Goal: Use online tool/utility: Utilize a website feature to perform a specific function

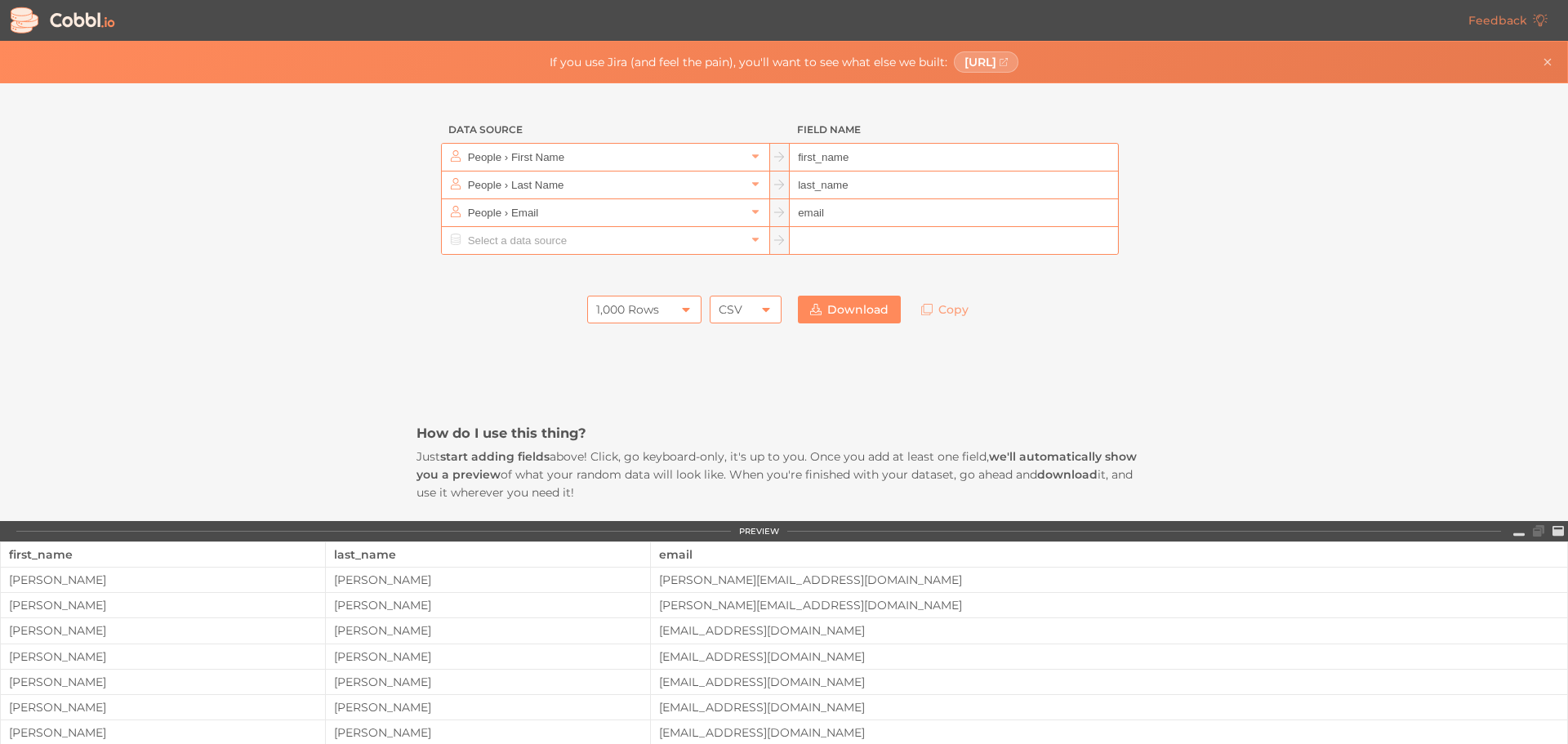
click at [750, 308] on div "CSV" at bounding box center [746, 310] width 72 height 28
drag, startPoint x: 1159, startPoint y: 320, endPoint x: 1231, endPoint y: 318, distance: 72.0
click at [1159, 320] on div "Data Source Field Name People › First Name first_name People › Last Name last_n…" at bounding box center [784, 753] width 776 height 1339
click at [749, 313] on div "CSV" at bounding box center [746, 310] width 72 height 28
click at [752, 364] on li "JSON" at bounding box center [740, 365] width 70 height 28
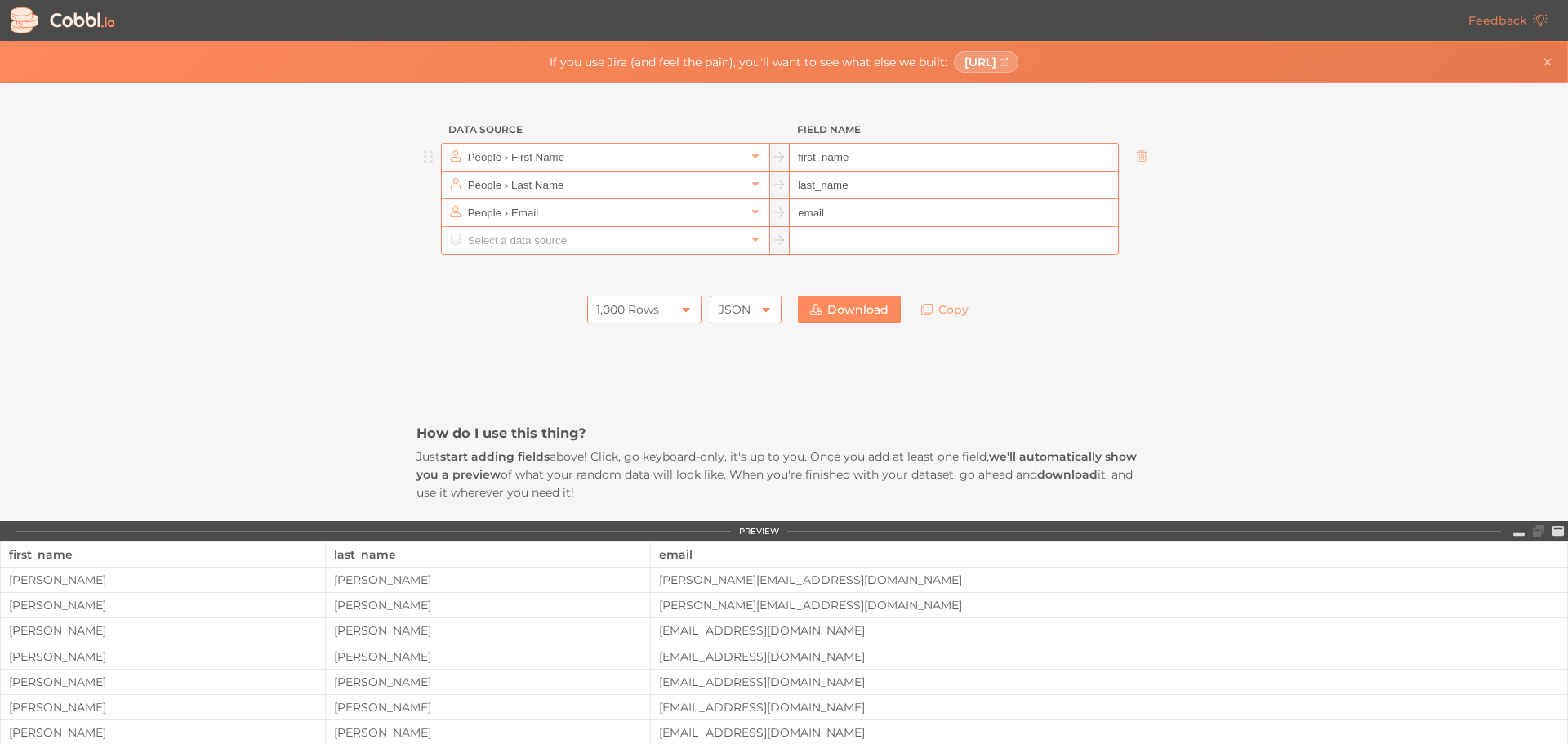
click at [887, 168] on input "first_name" at bounding box center [953, 158] width 328 height 28
type input "F"
type input "r"
type input "firstName"
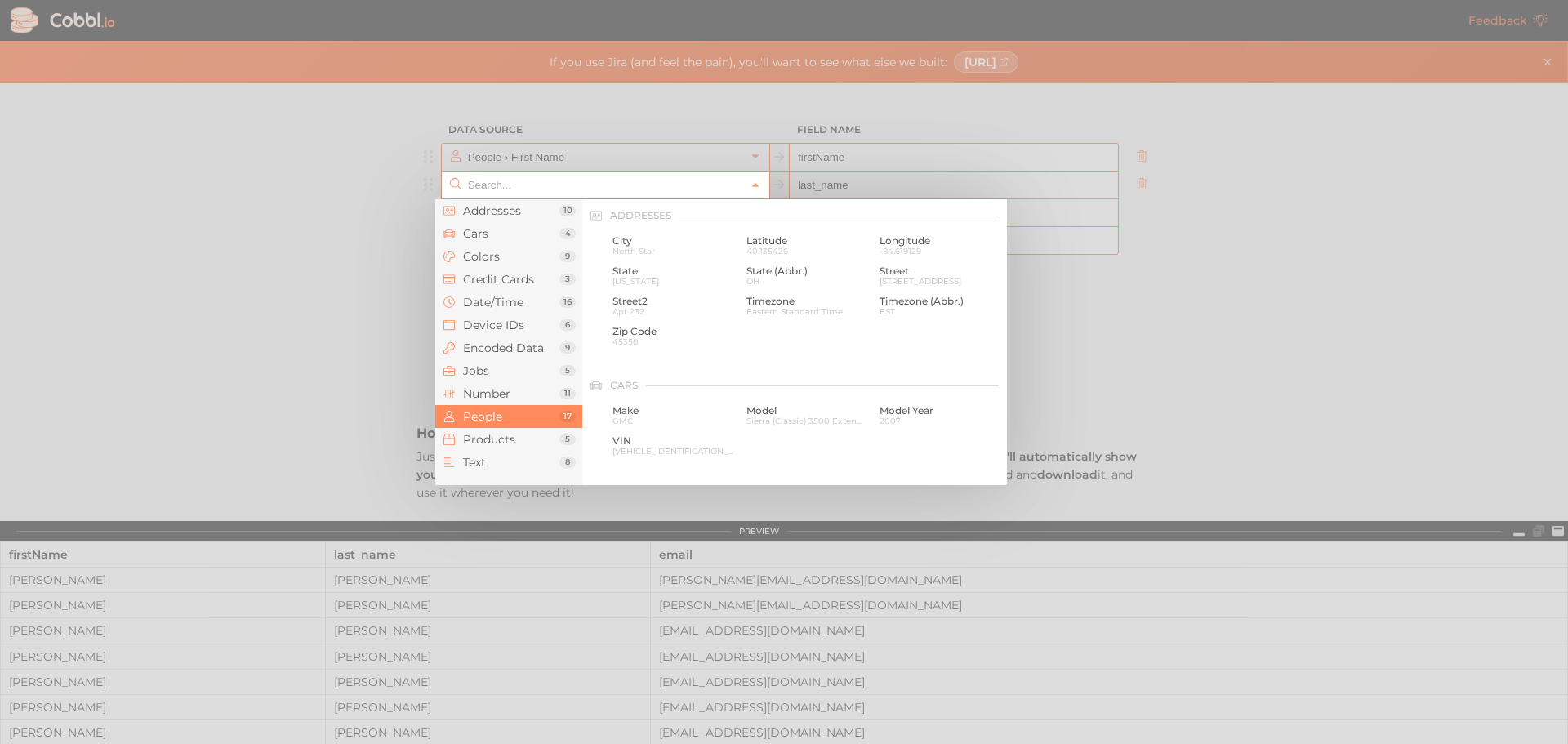
scroll to position [1257, 0]
click at [861, 186] on div at bounding box center [784, 372] width 1568 height 744
type input "People › Last Name"
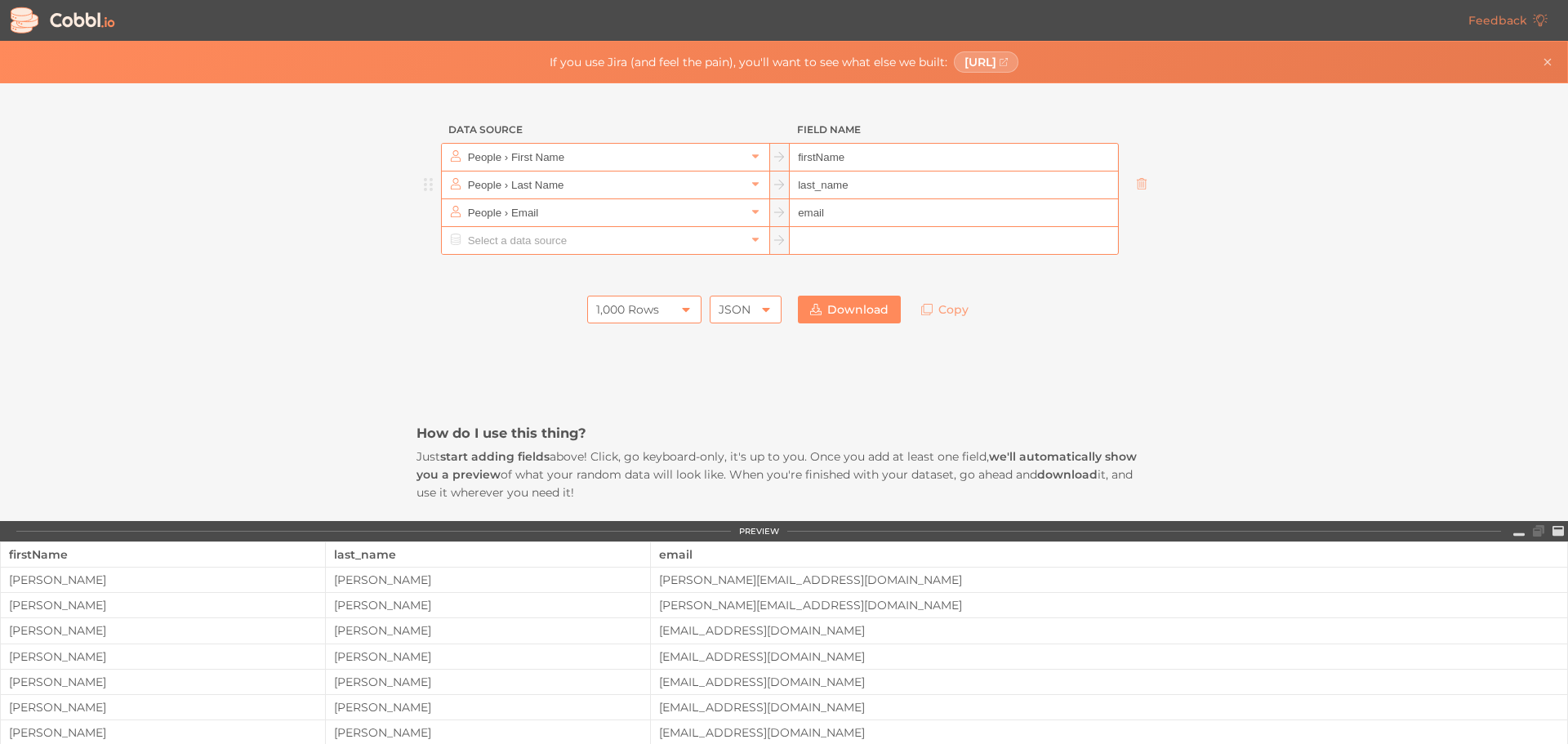
click at [834, 195] on input "last_name" at bounding box center [953, 186] width 328 height 28
type input "lasName"
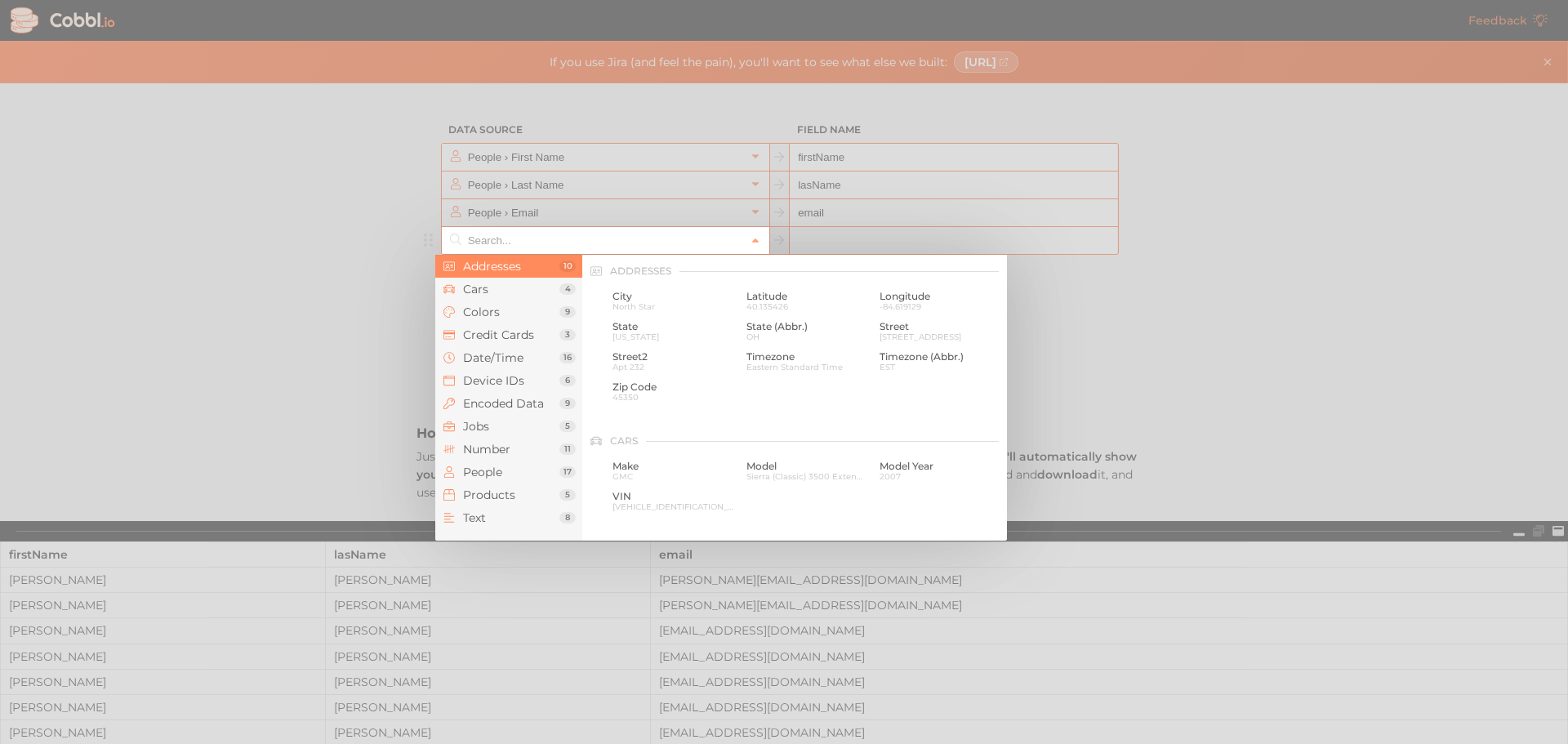
click at [676, 242] on input "text" at bounding box center [605, 240] width 282 height 27
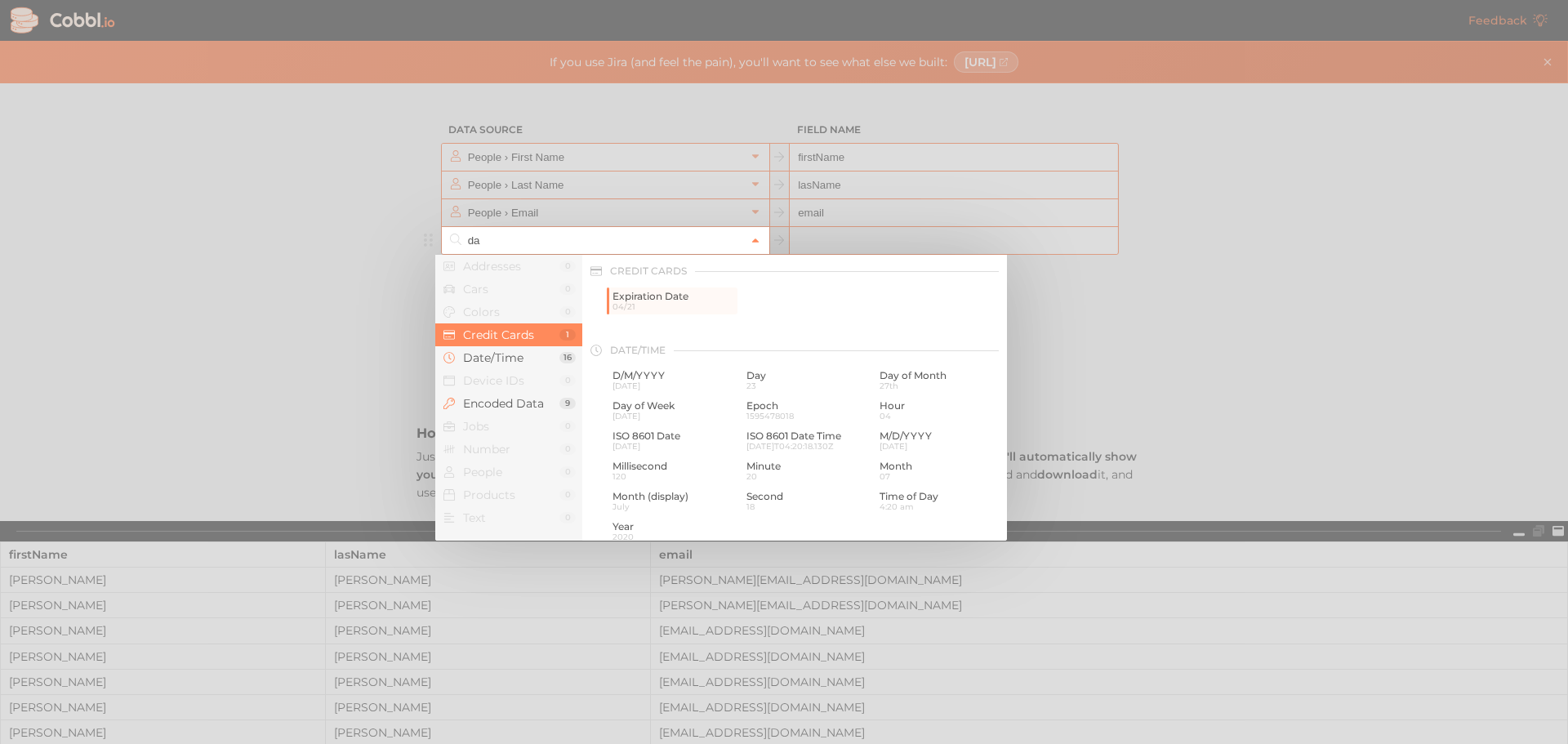
type input "d"
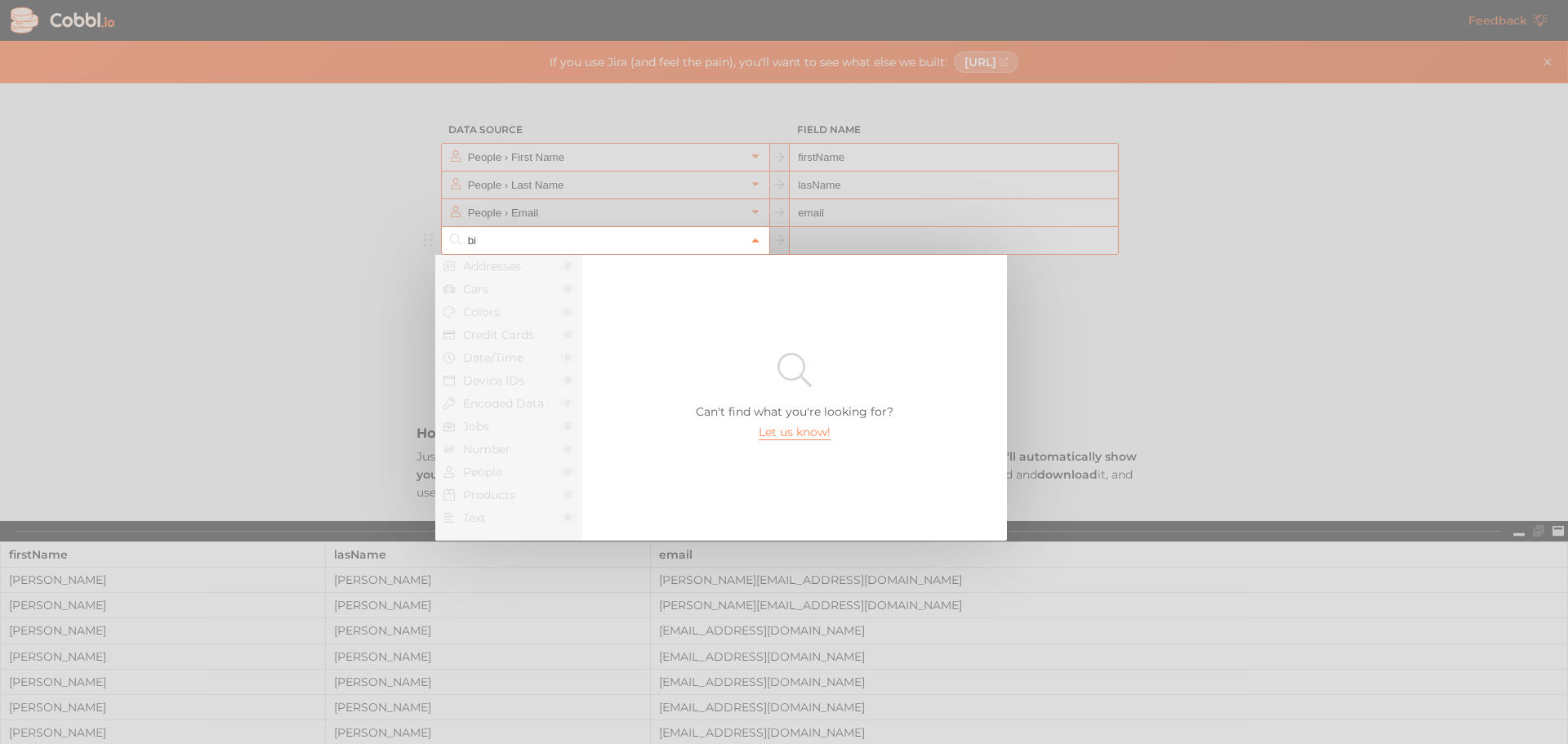
type input "b"
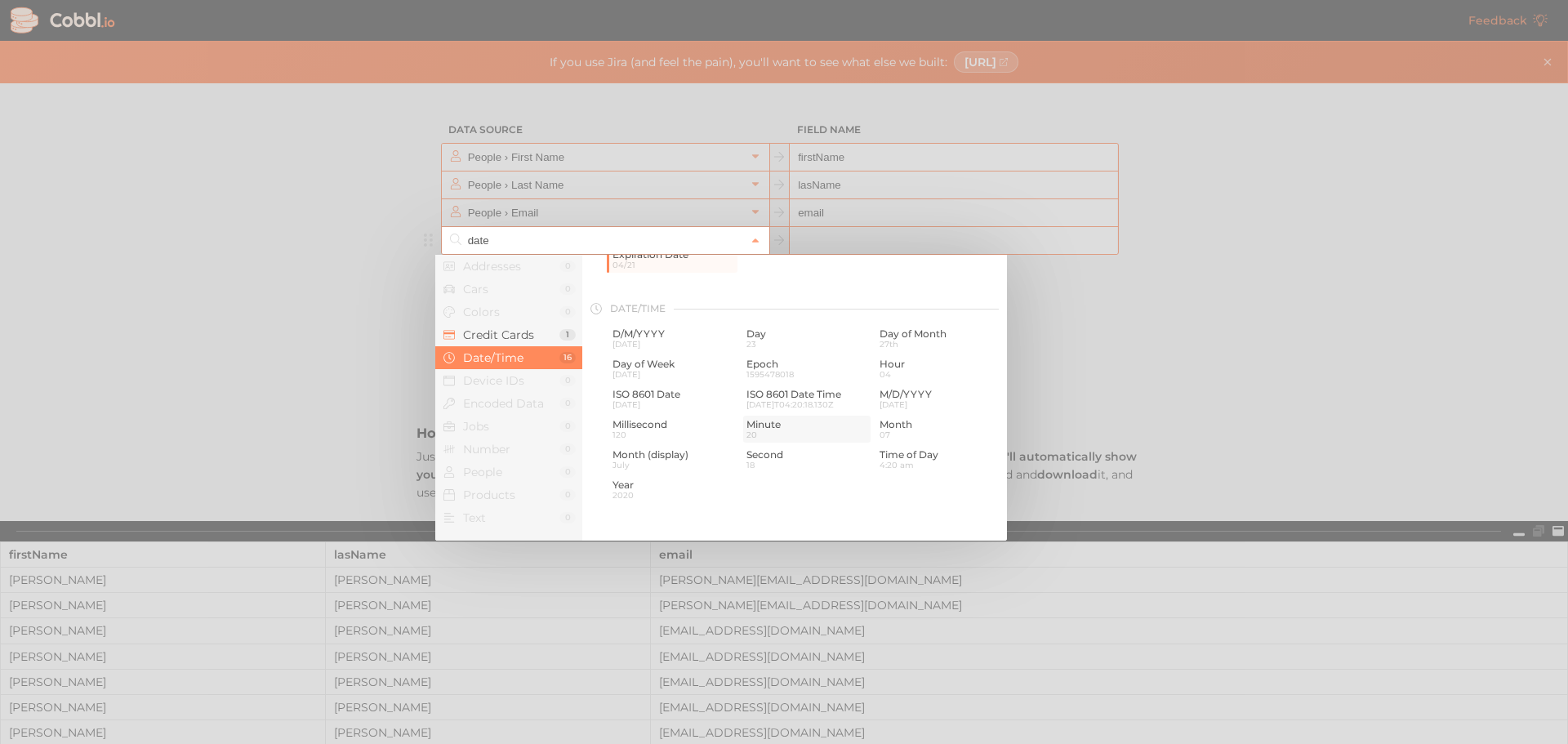
scroll to position [82, 0]
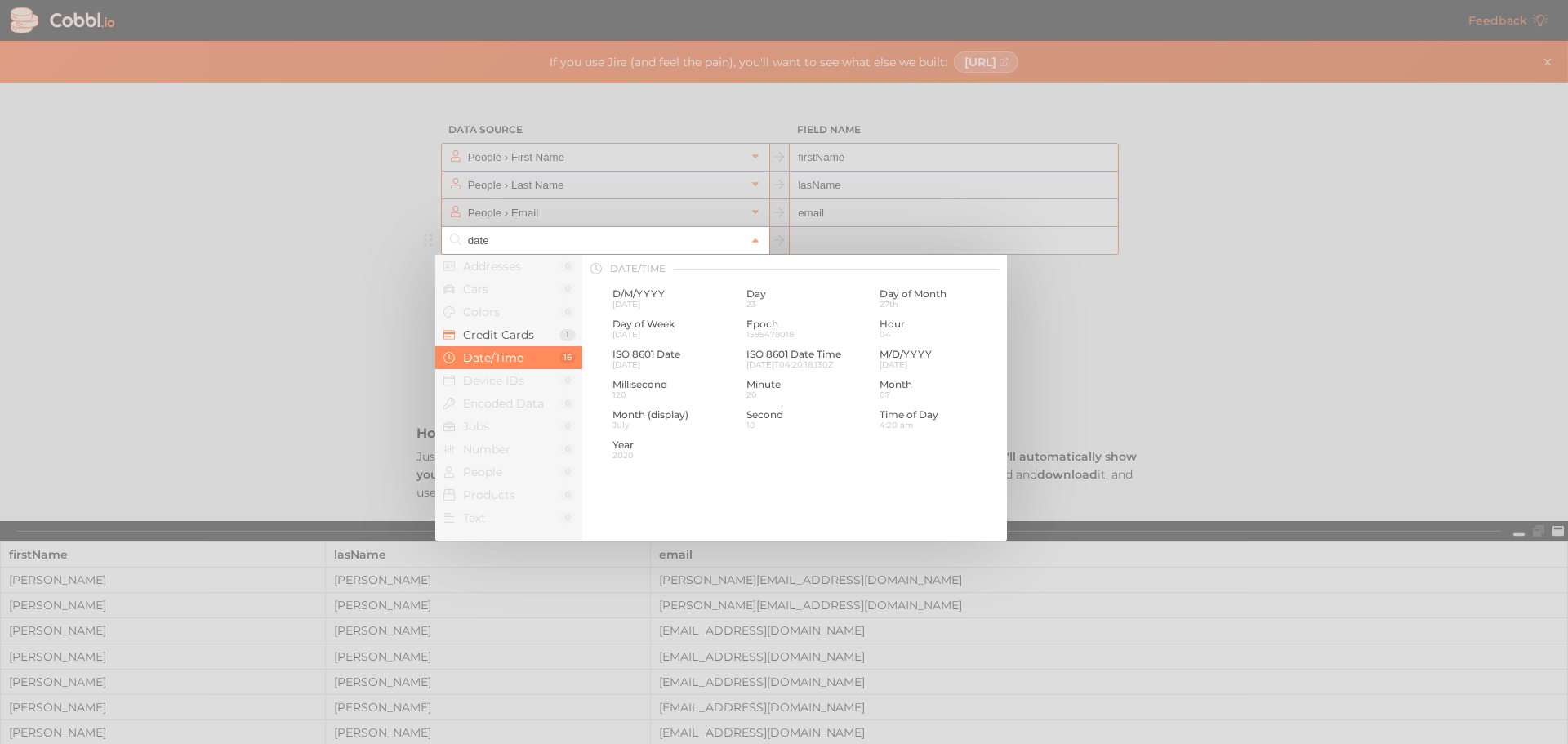
type input "date"
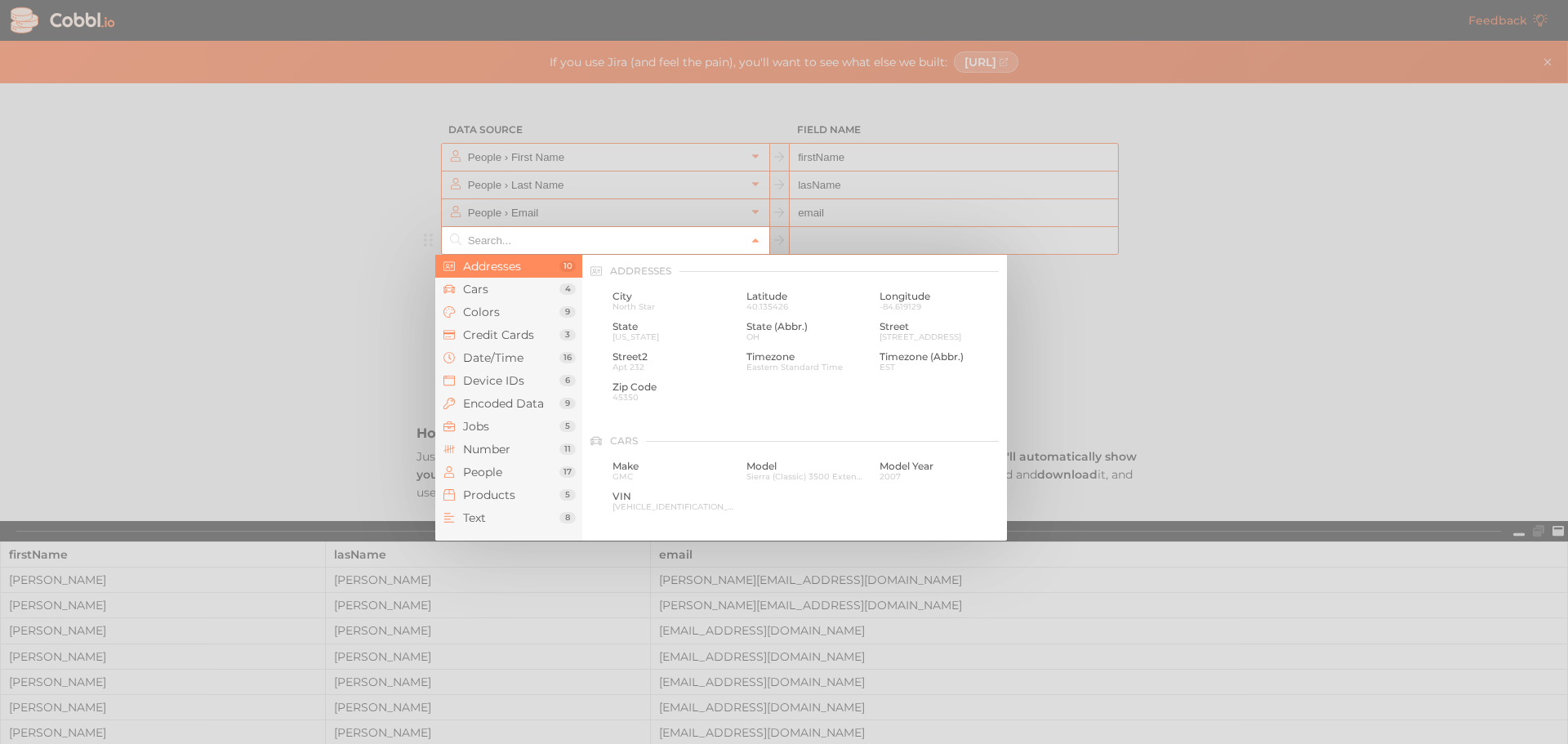
click at [539, 242] on input "text" at bounding box center [605, 240] width 282 height 27
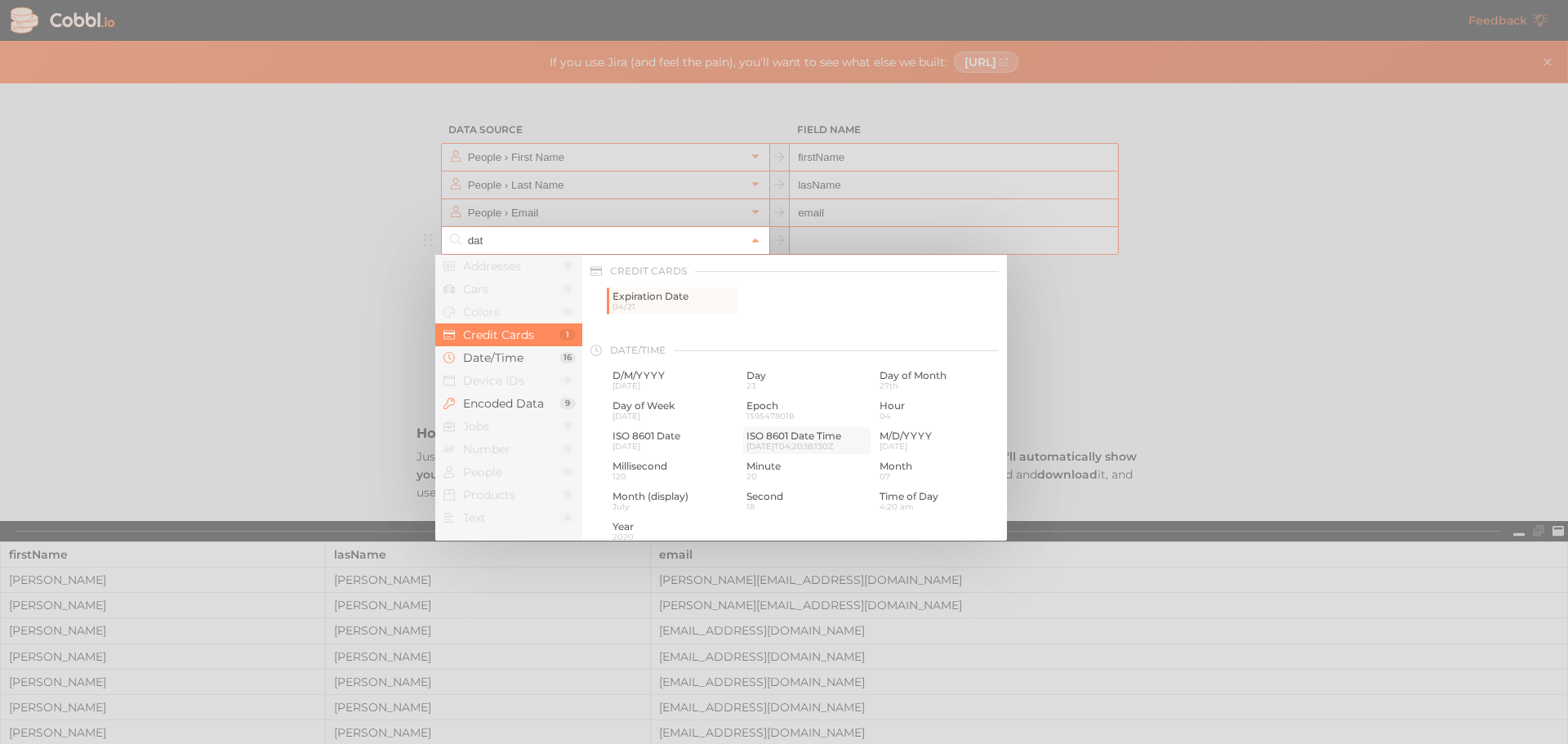
click at [803, 437] on span "ISO 8601 Date Time" at bounding box center [807, 436] width 121 height 11
type input "Date/Time › ISO 8601 Date Time"
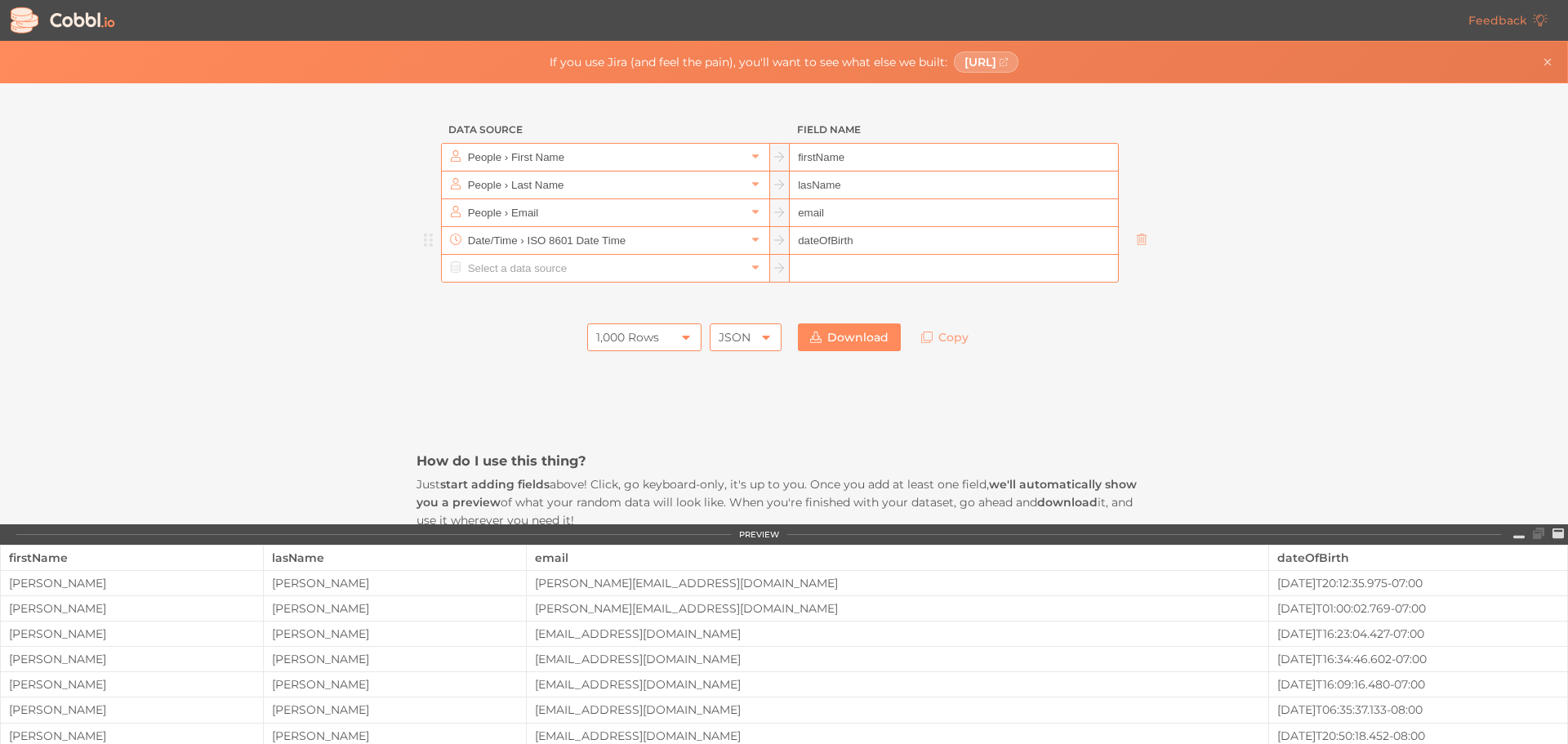
type input "dateOfBirth"
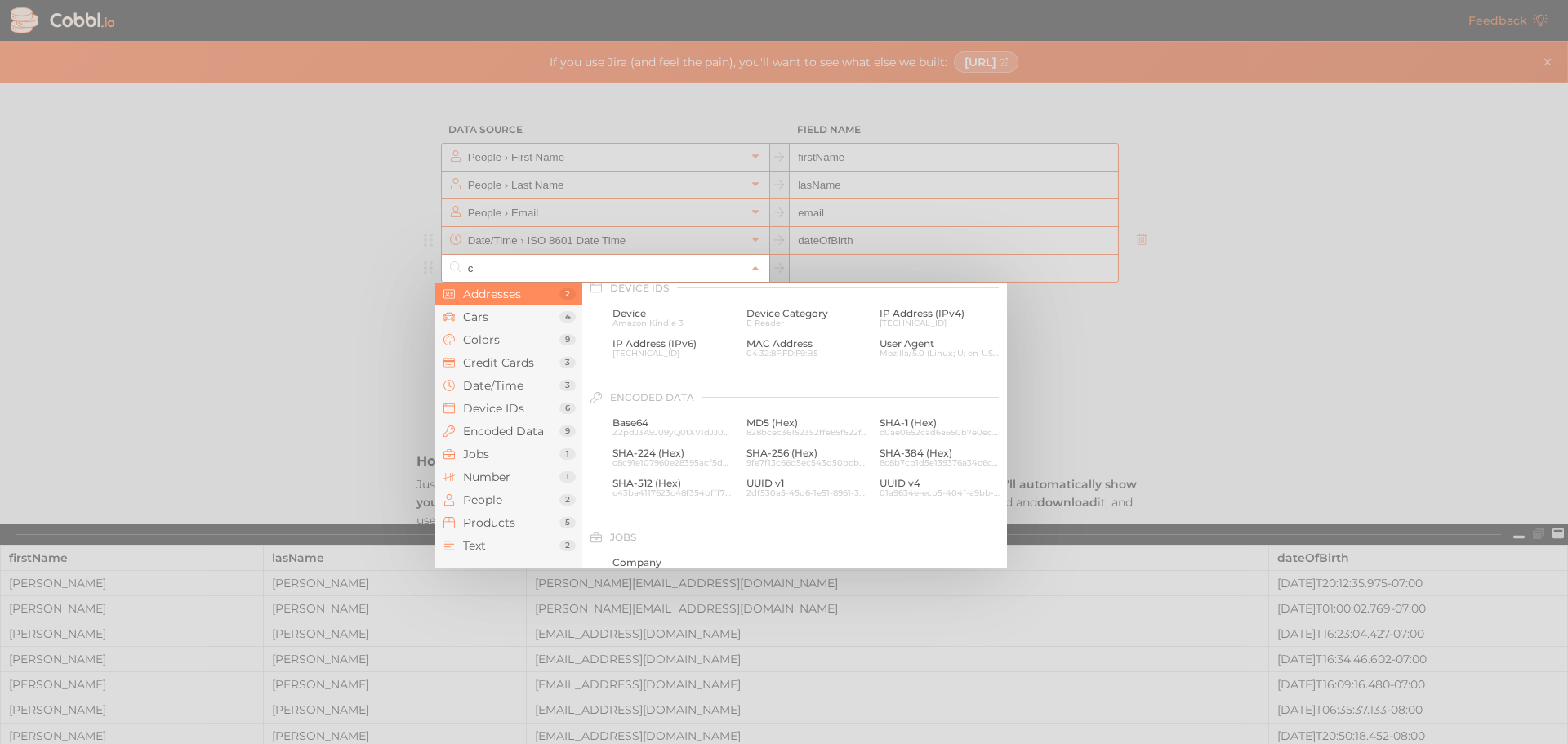
scroll to position [0, 0]
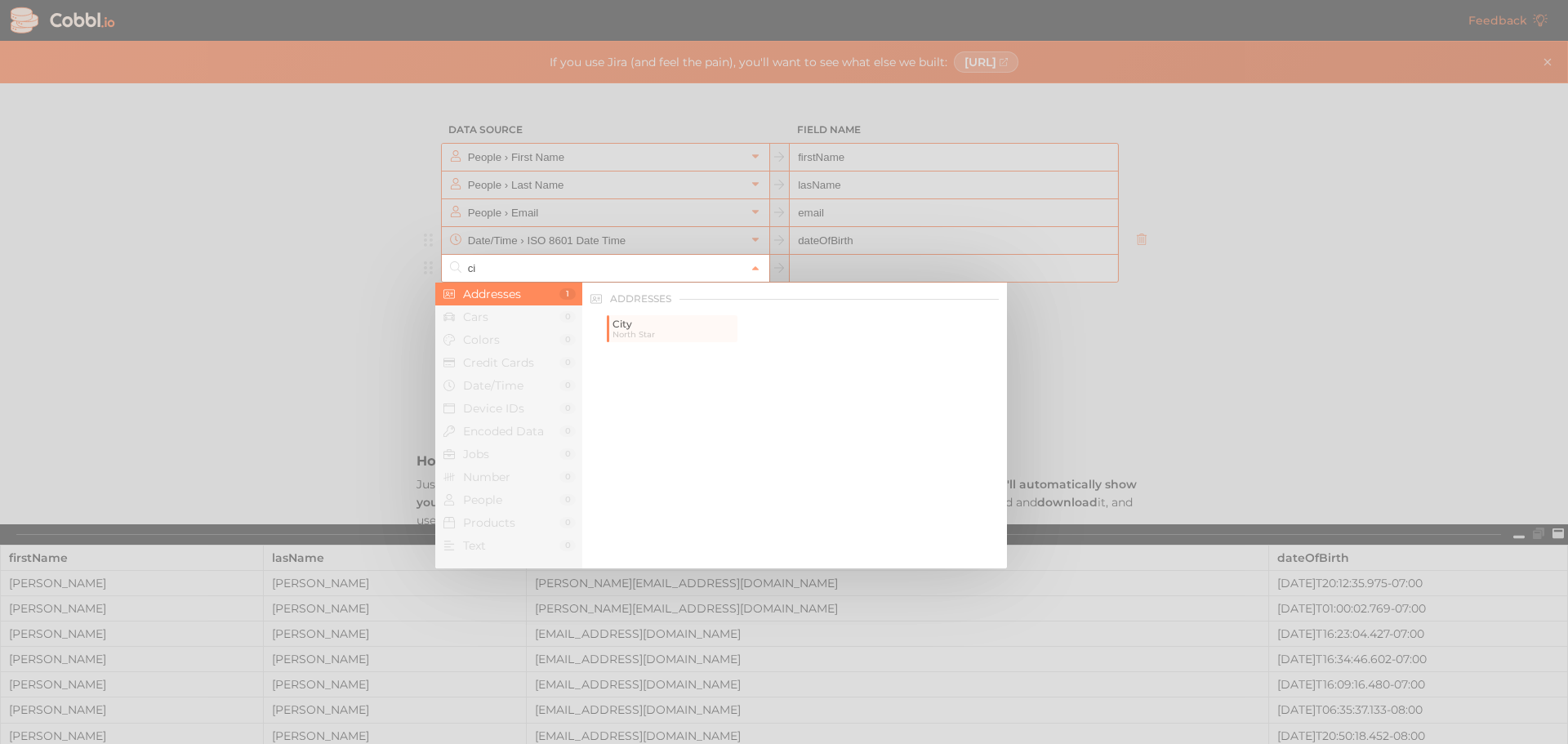
type input "c"
click at [325, 289] on div at bounding box center [784, 372] width 1568 height 744
type input "add"
